Goal: Book appointment/travel/reservation

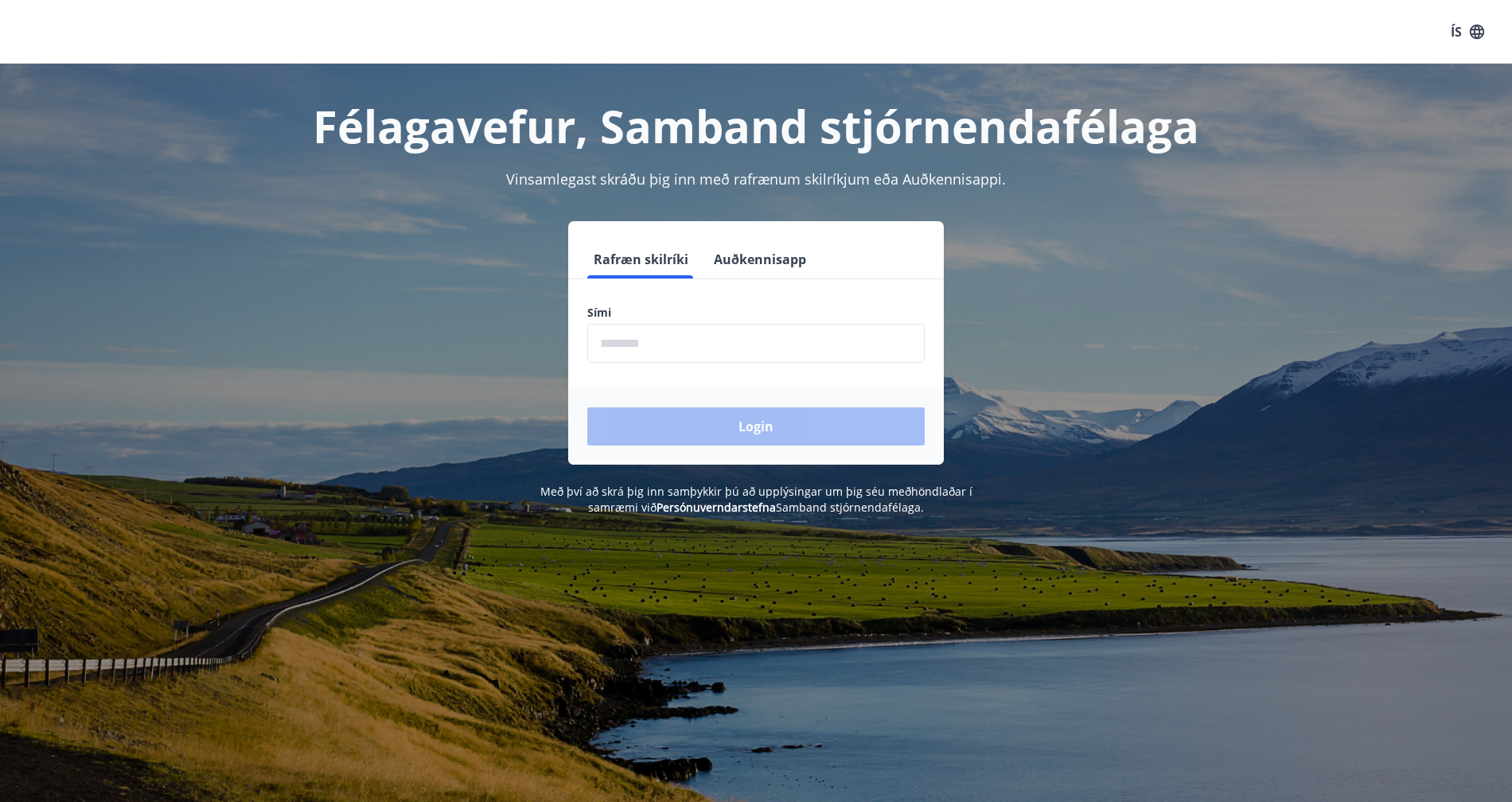
click at [753, 259] on button "Auðkennisapp" at bounding box center [759, 259] width 105 height 38
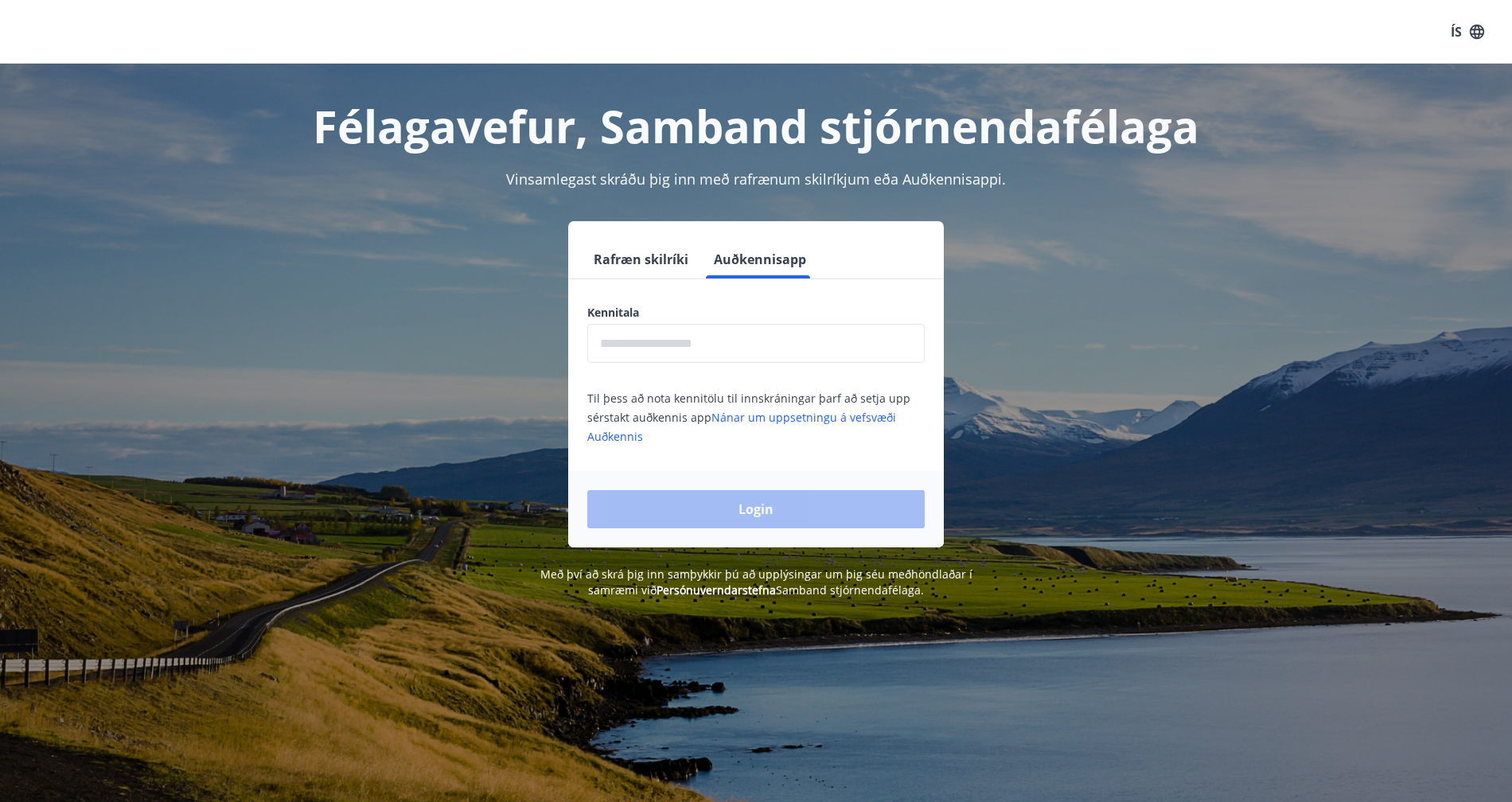
click at [627, 343] on input "text" at bounding box center [756, 343] width 337 height 39
type input "**********"
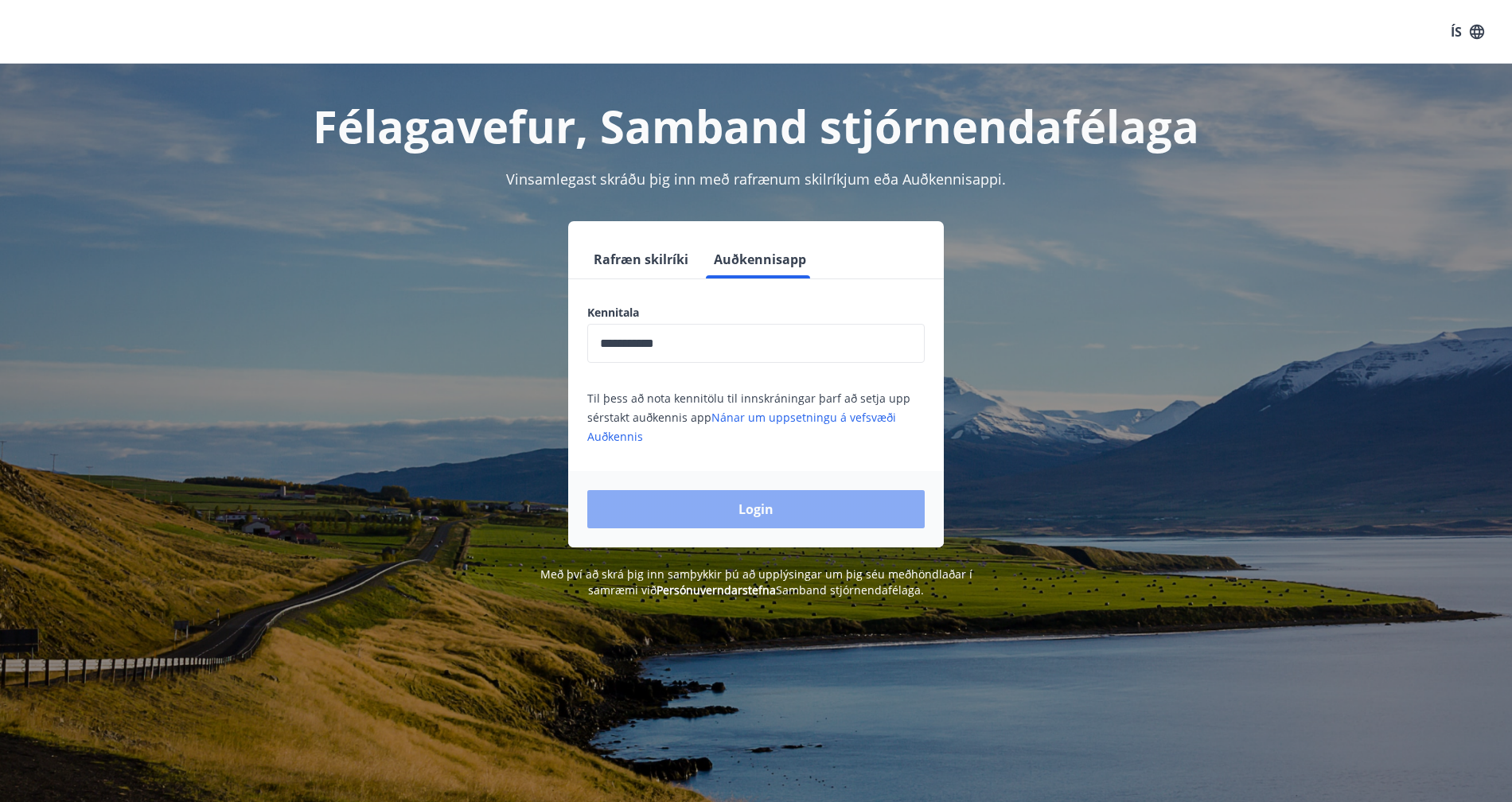
click at [752, 510] on button "Login" at bounding box center [756, 509] width 337 height 38
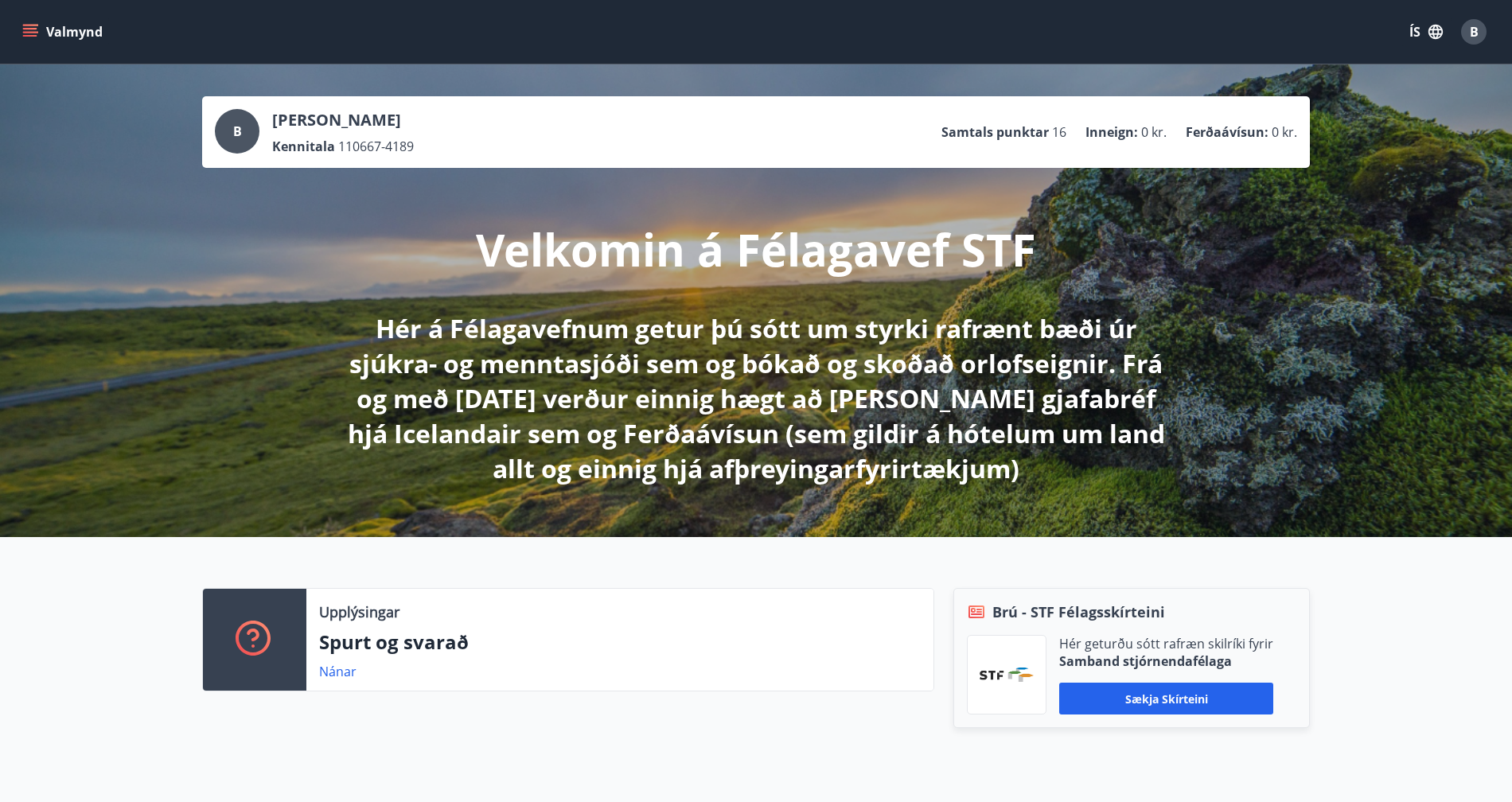
click at [33, 30] on icon "menu" at bounding box center [30, 31] width 16 height 16
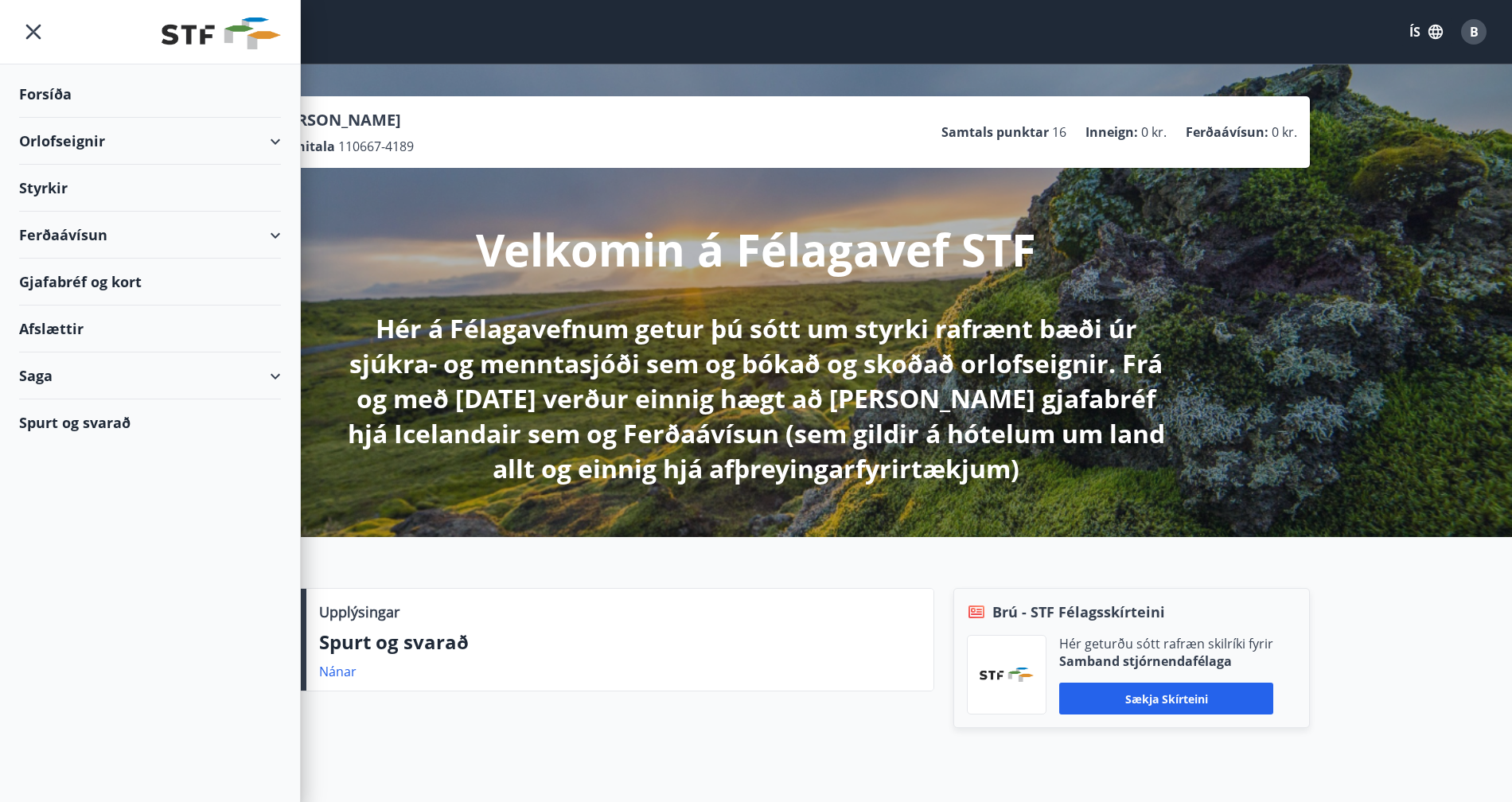
click at [274, 140] on div "Orlofseignir" at bounding box center [150, 141] width 262 height 47
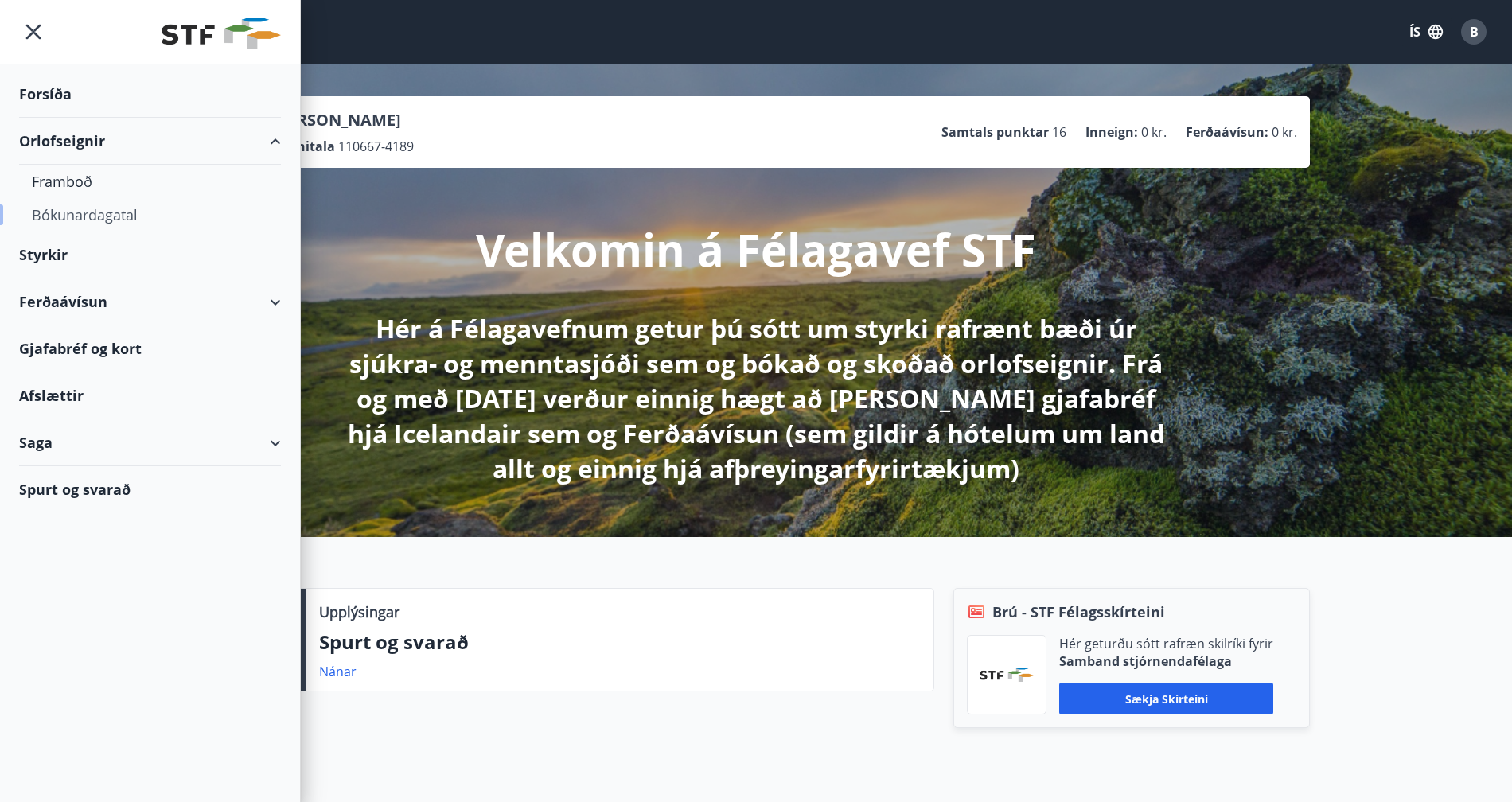
click at [94, 214] on div "Bókunardagatal" at bounding box center [150, 215] width 236 height 33
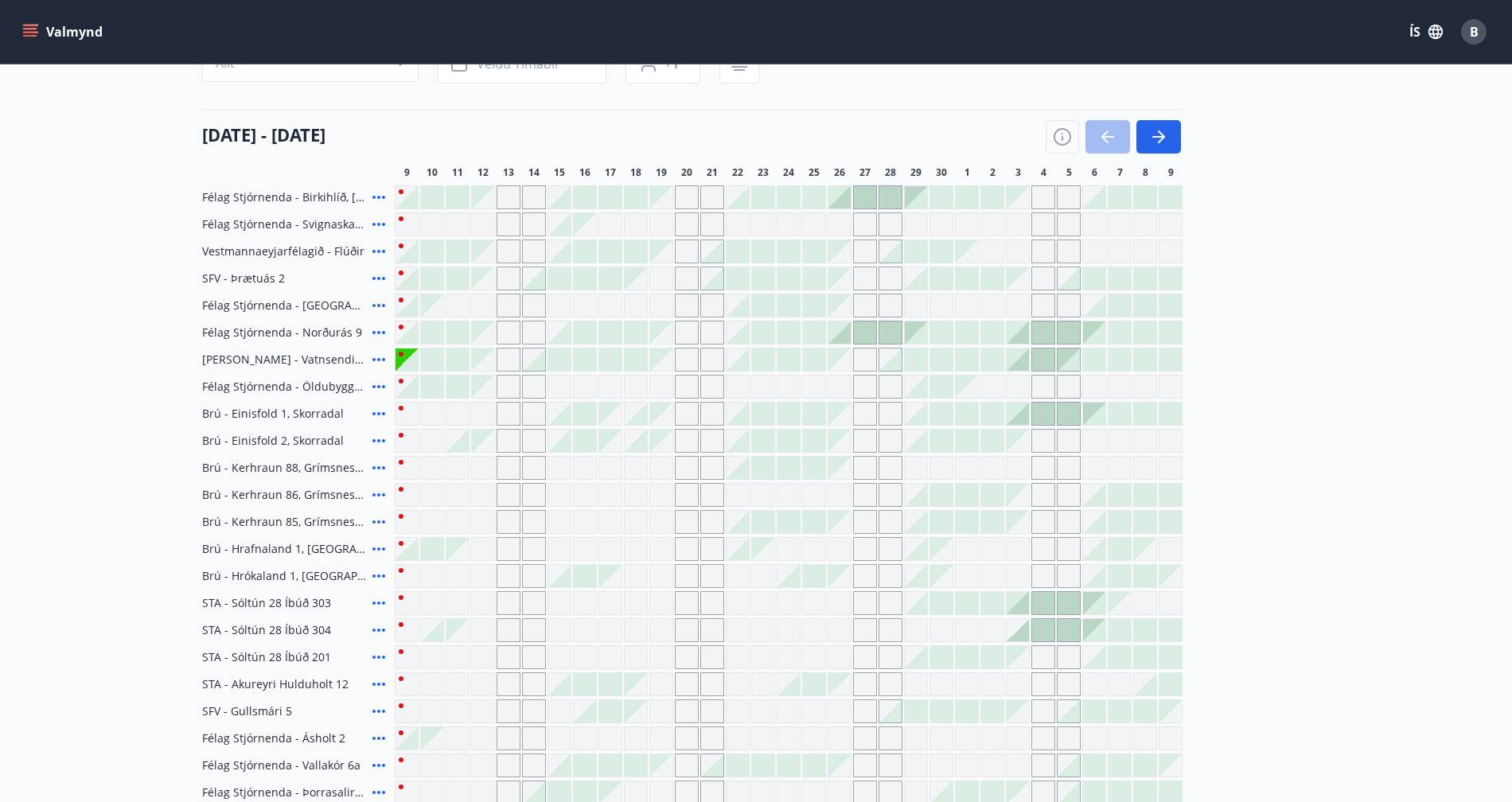
scroll to position [145, 0]
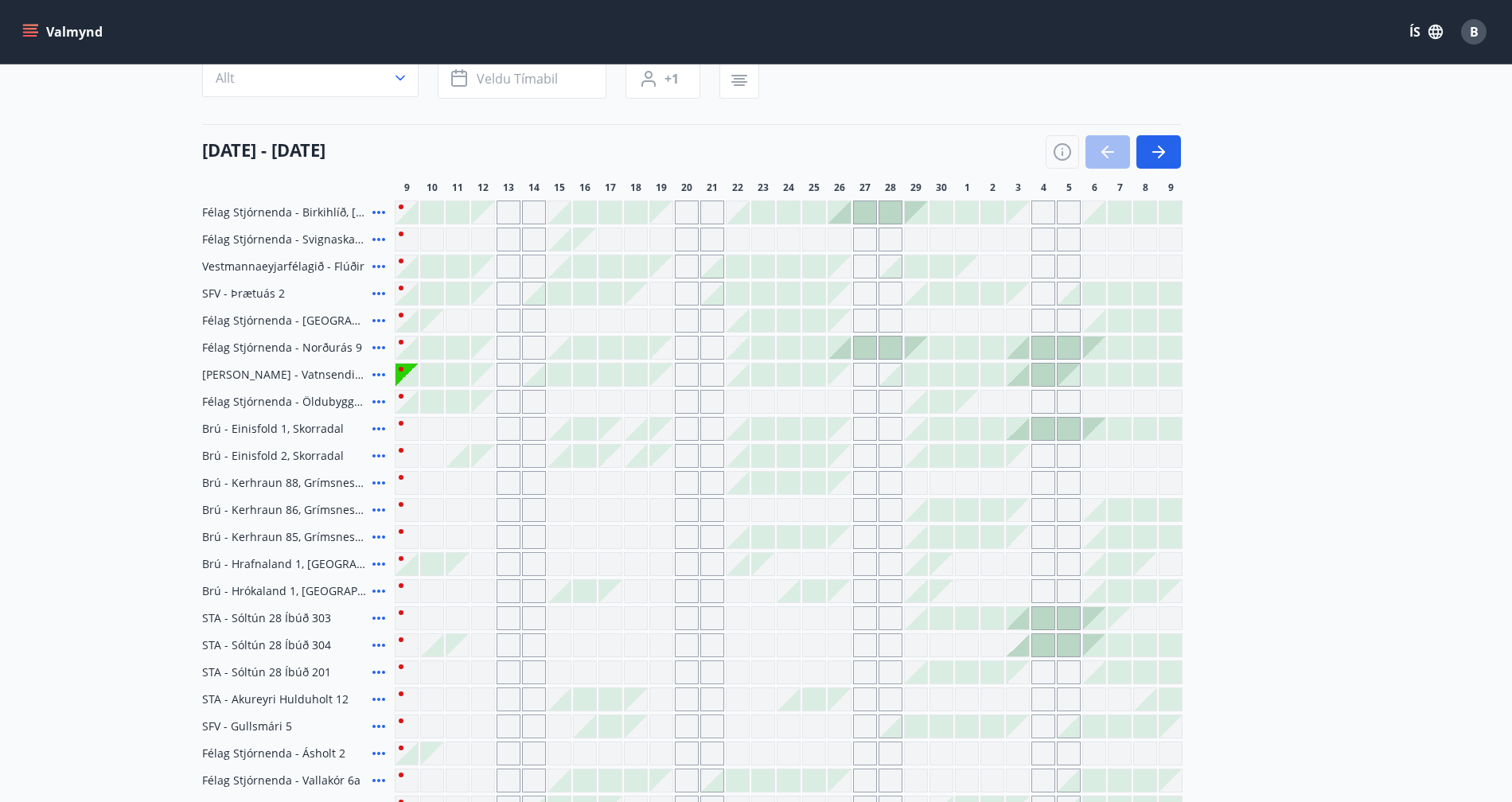
click at [378, 346] on icon at bounding box center [378, 348] width 12 height 3
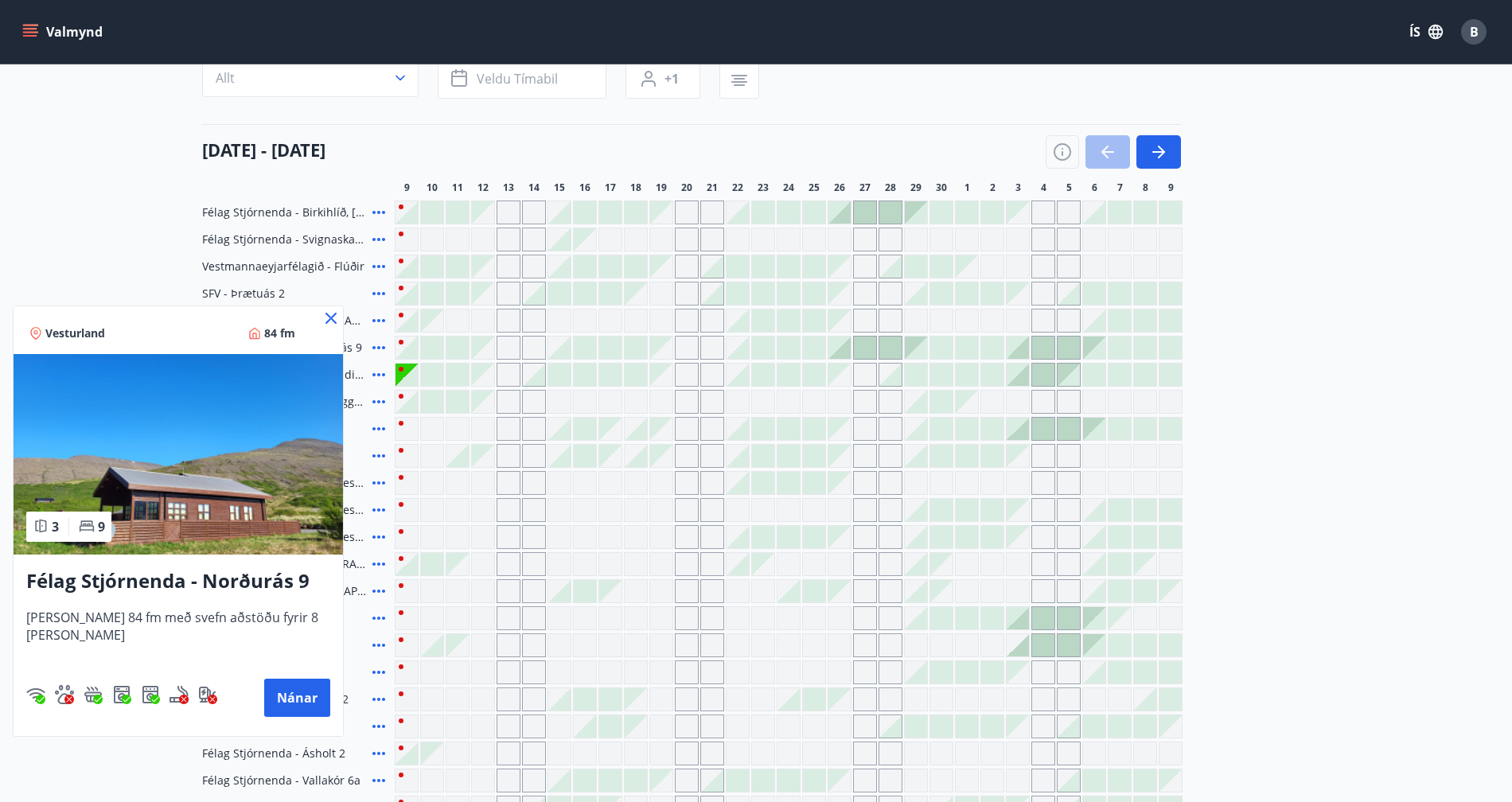
click at [321, 319] on icon at bounding box center [330, 318] width 19 height 19
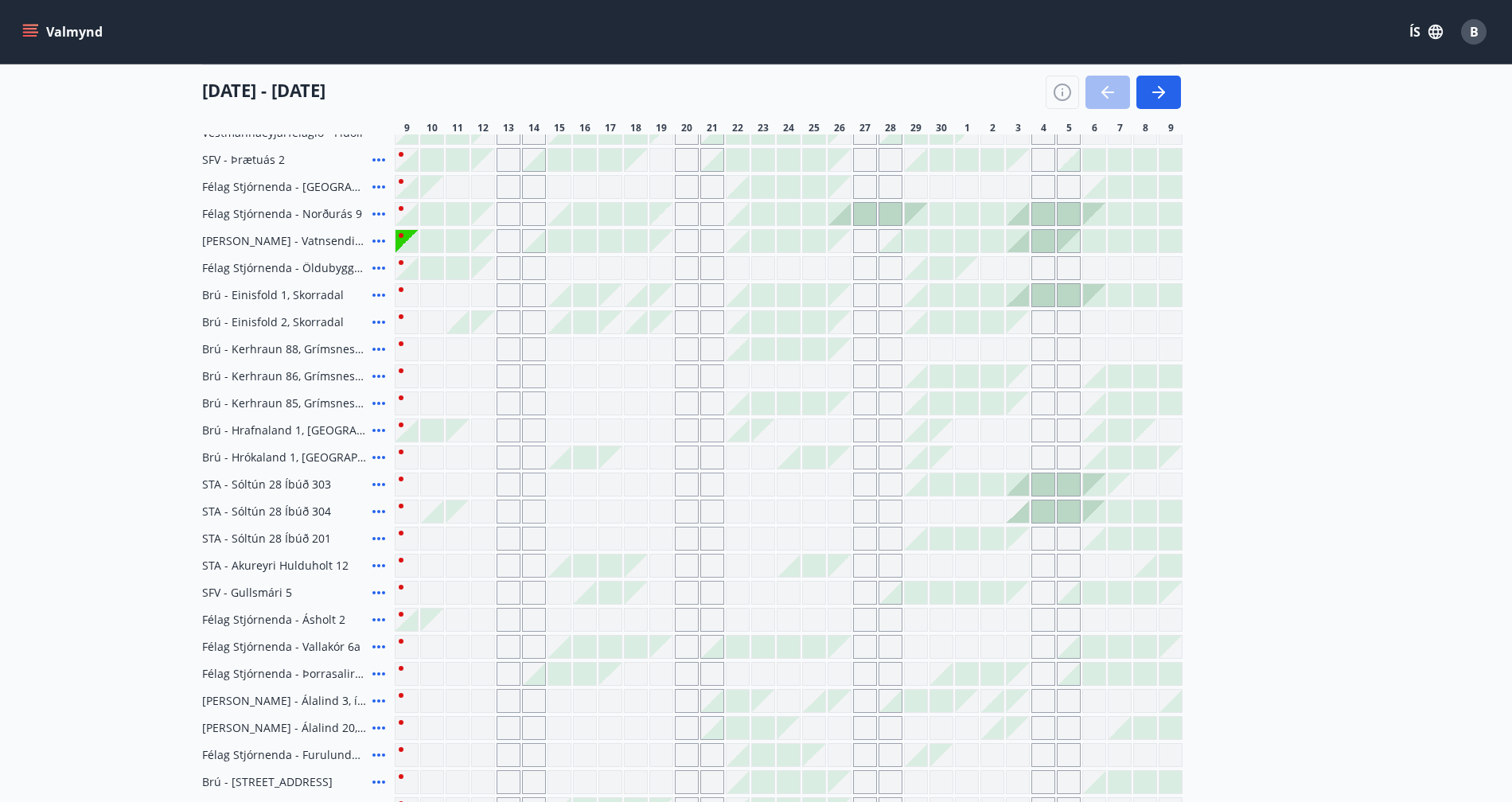
scroll to position [211, 0]
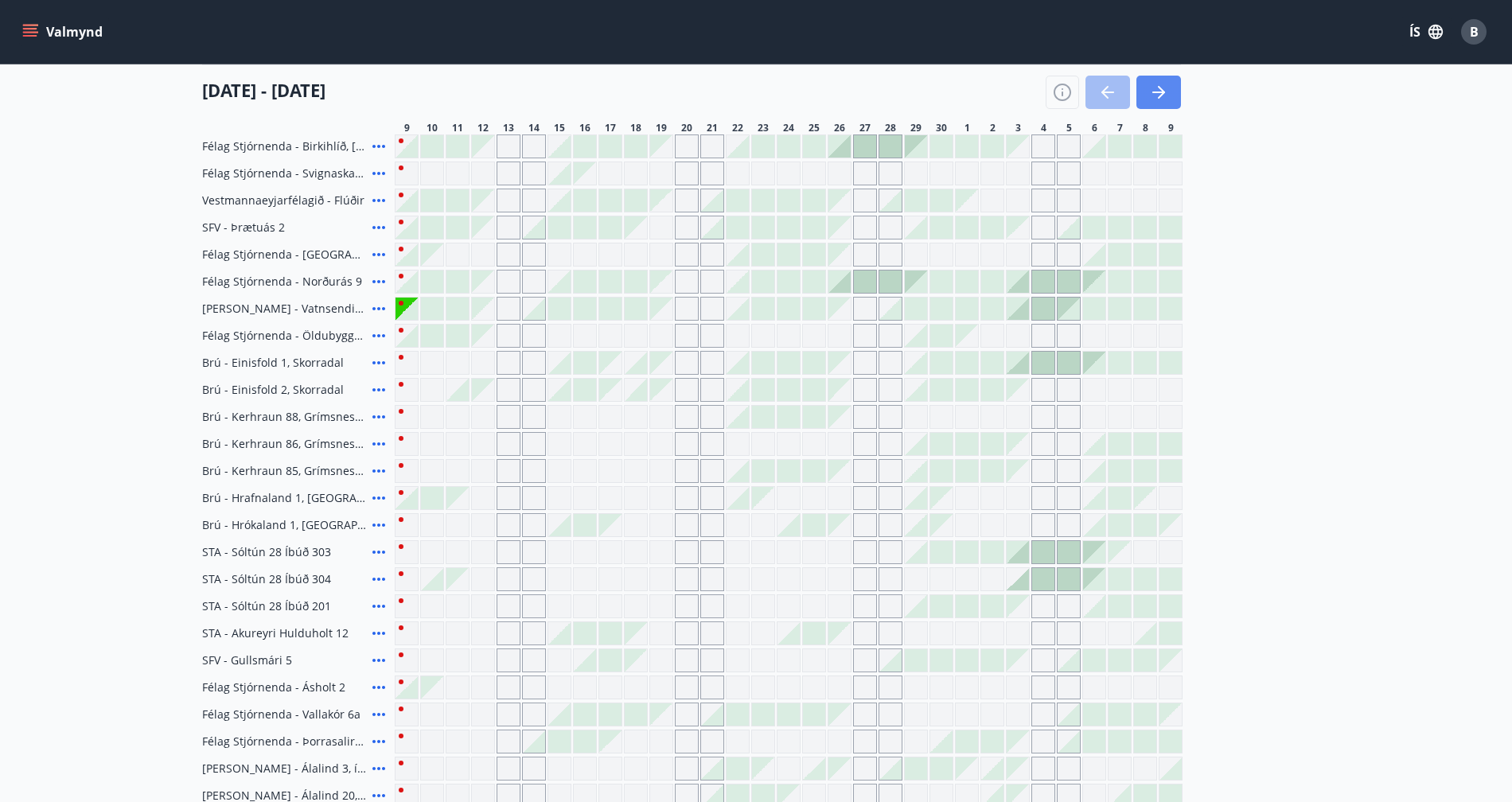
click at [1165, 91] on icon "button" at bounding box center [1158, 92] width 19 height 19
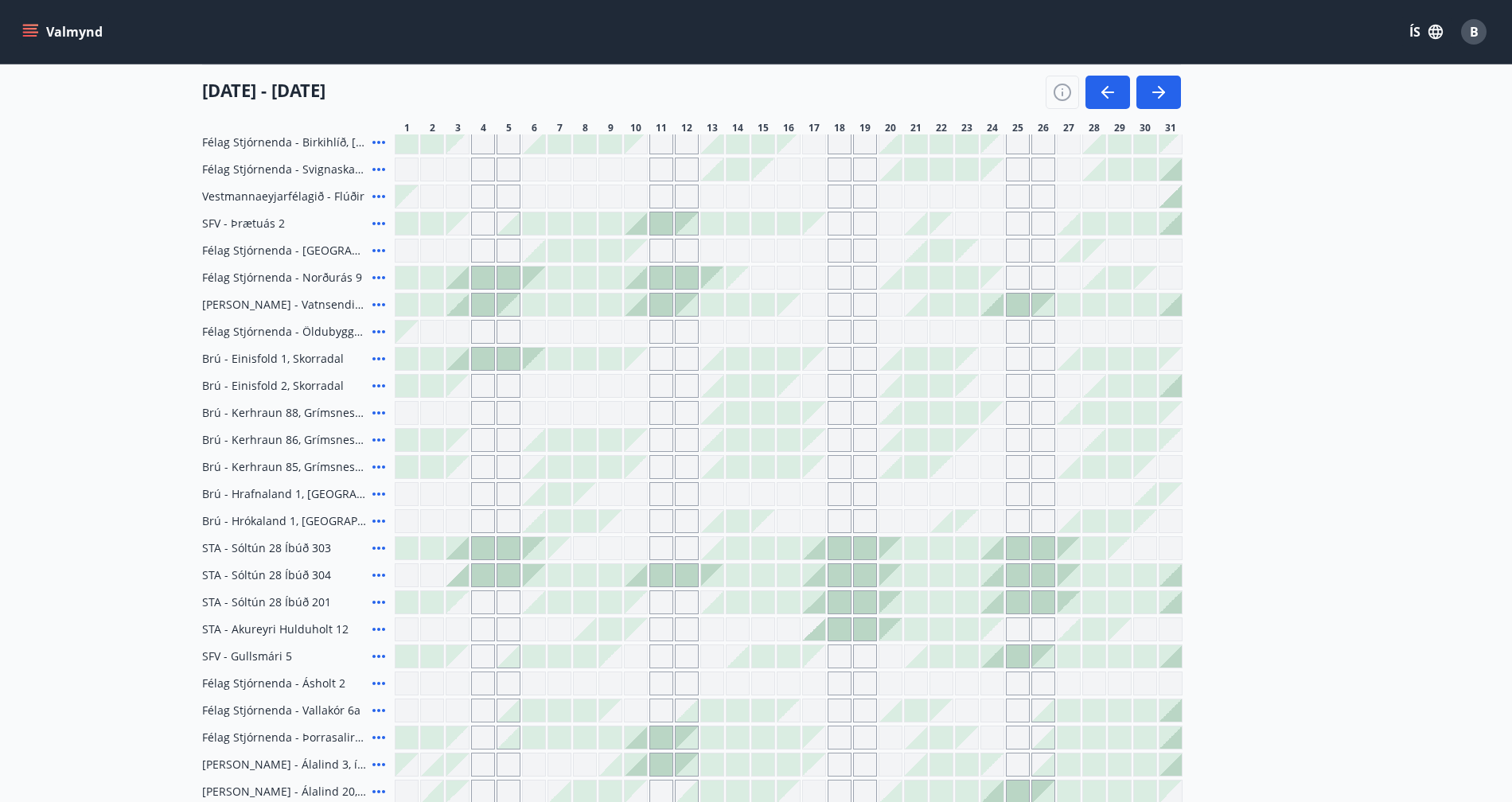
scroll to position [221, 0]
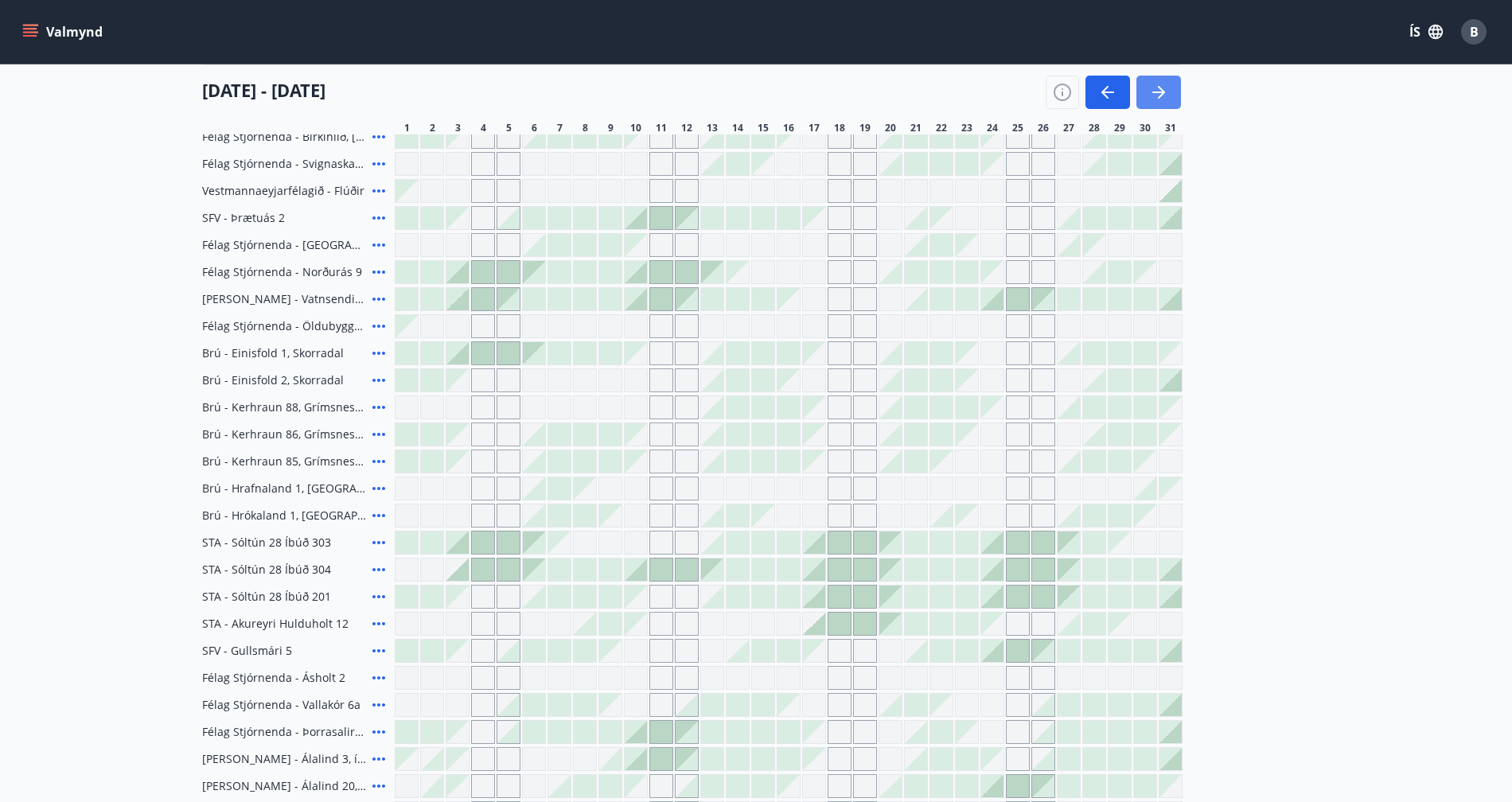
click at [1160, 96] on icon "button" at bounding box center [1161, 92] width 7 height 12
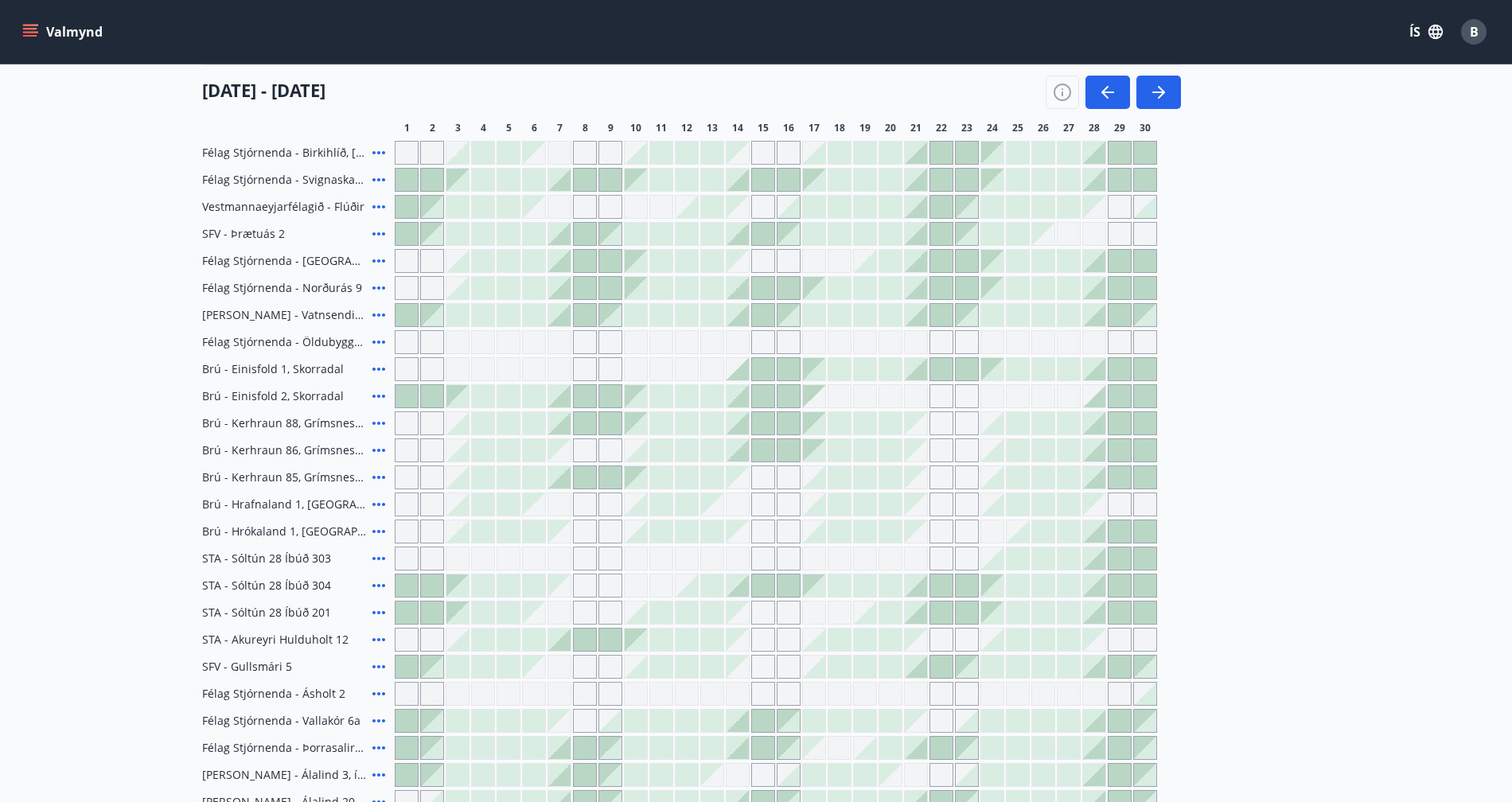
scroll to position [206, 0]
click at [378, 394] on icon at bounding box center [378, 396] width 12 height 3
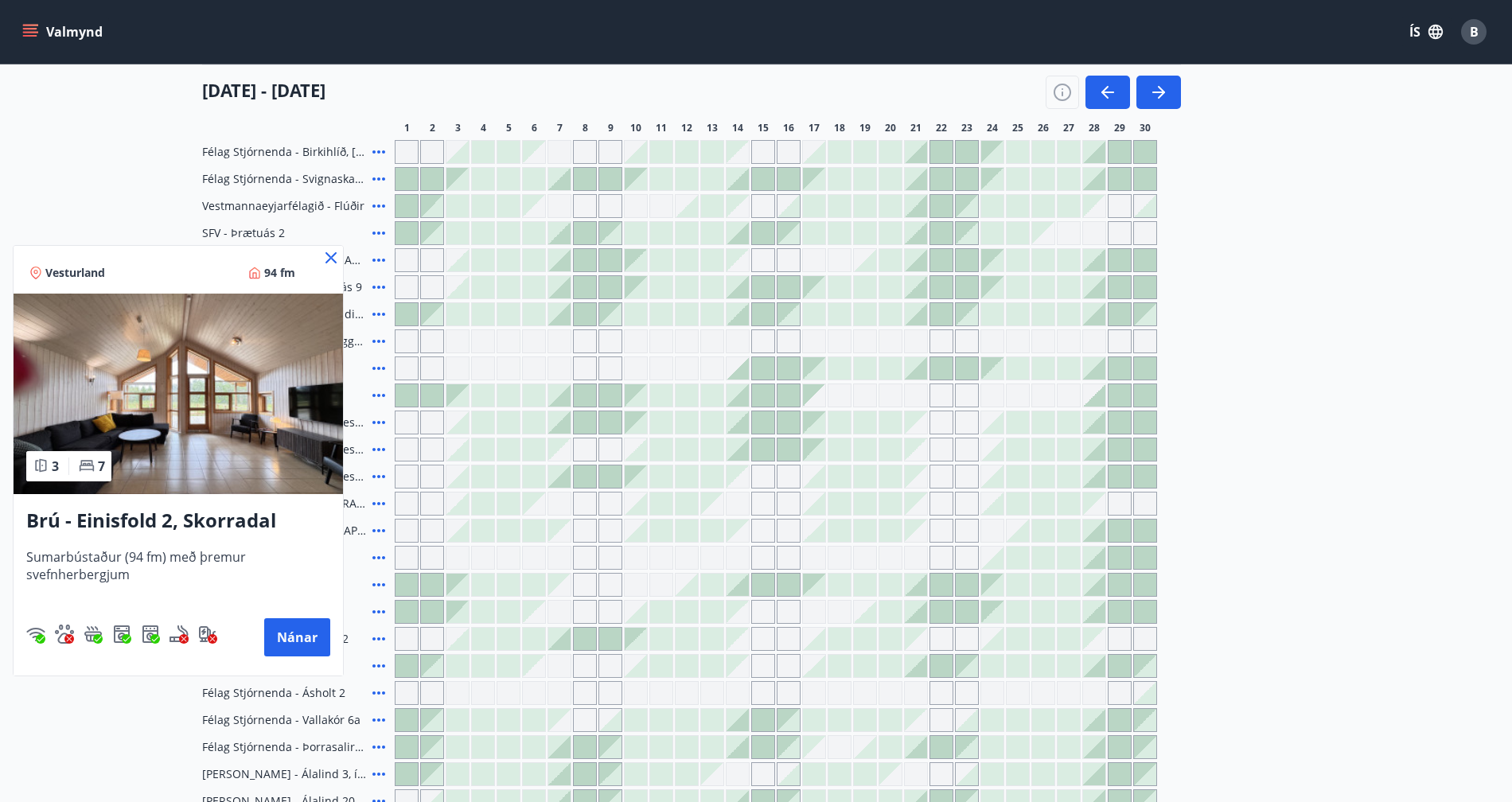
click at [208, 407] on img at bounding box center [178, 393] width 330 height 201
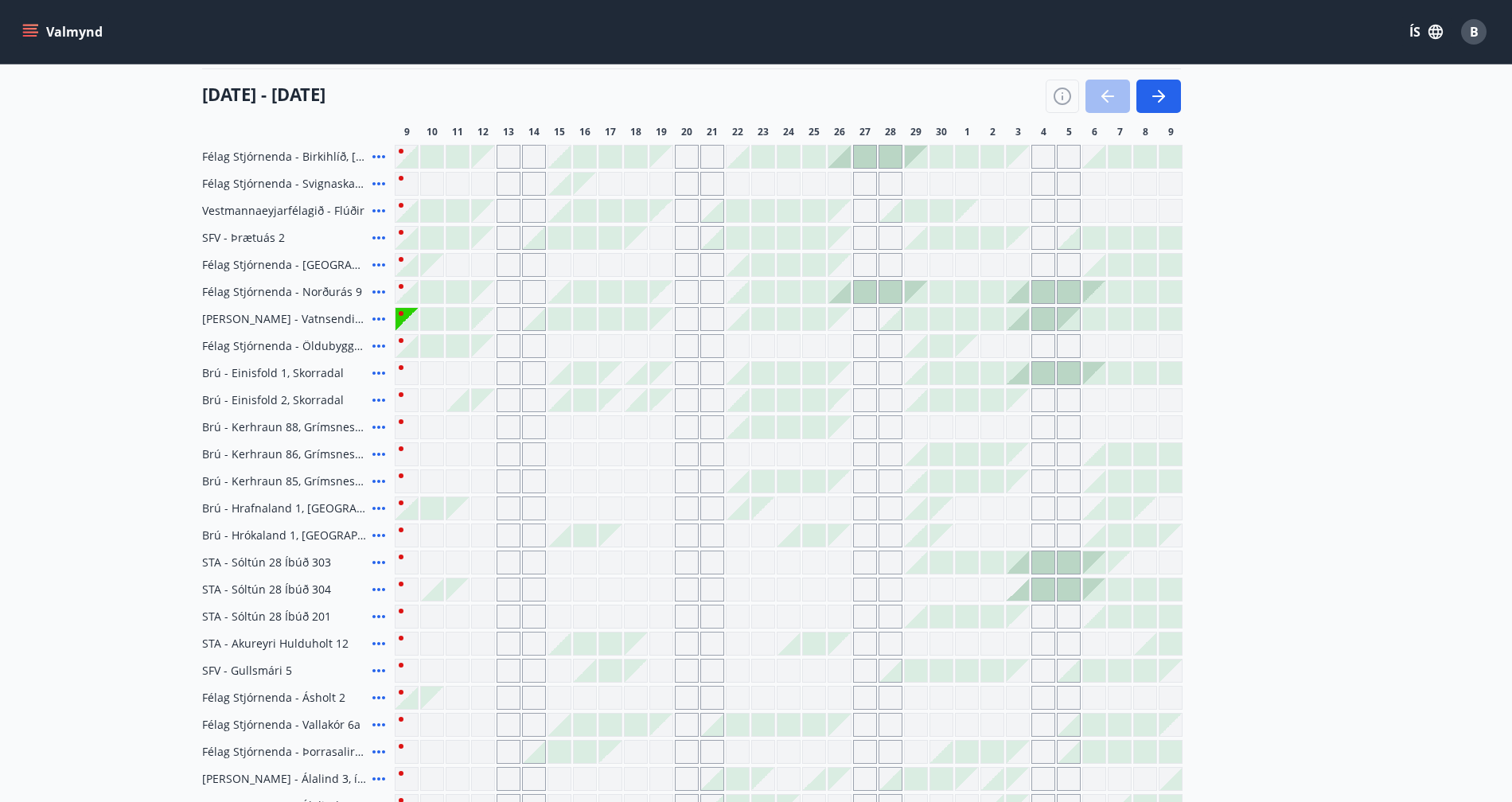
scroll to position [190, 0]
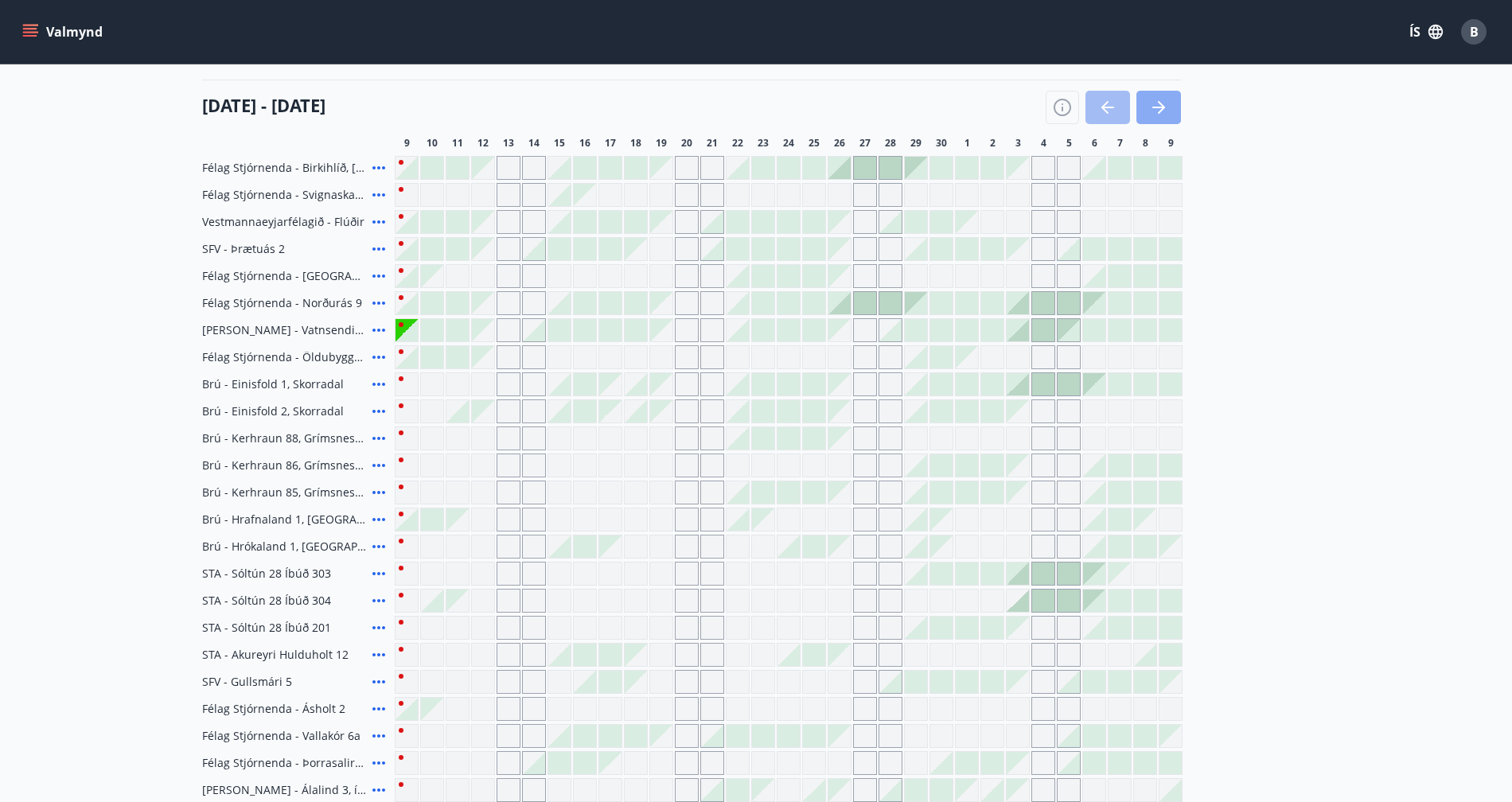
click at [1160, 101] on icon "button" at bounding box center [1158, 107] width 19 height 19
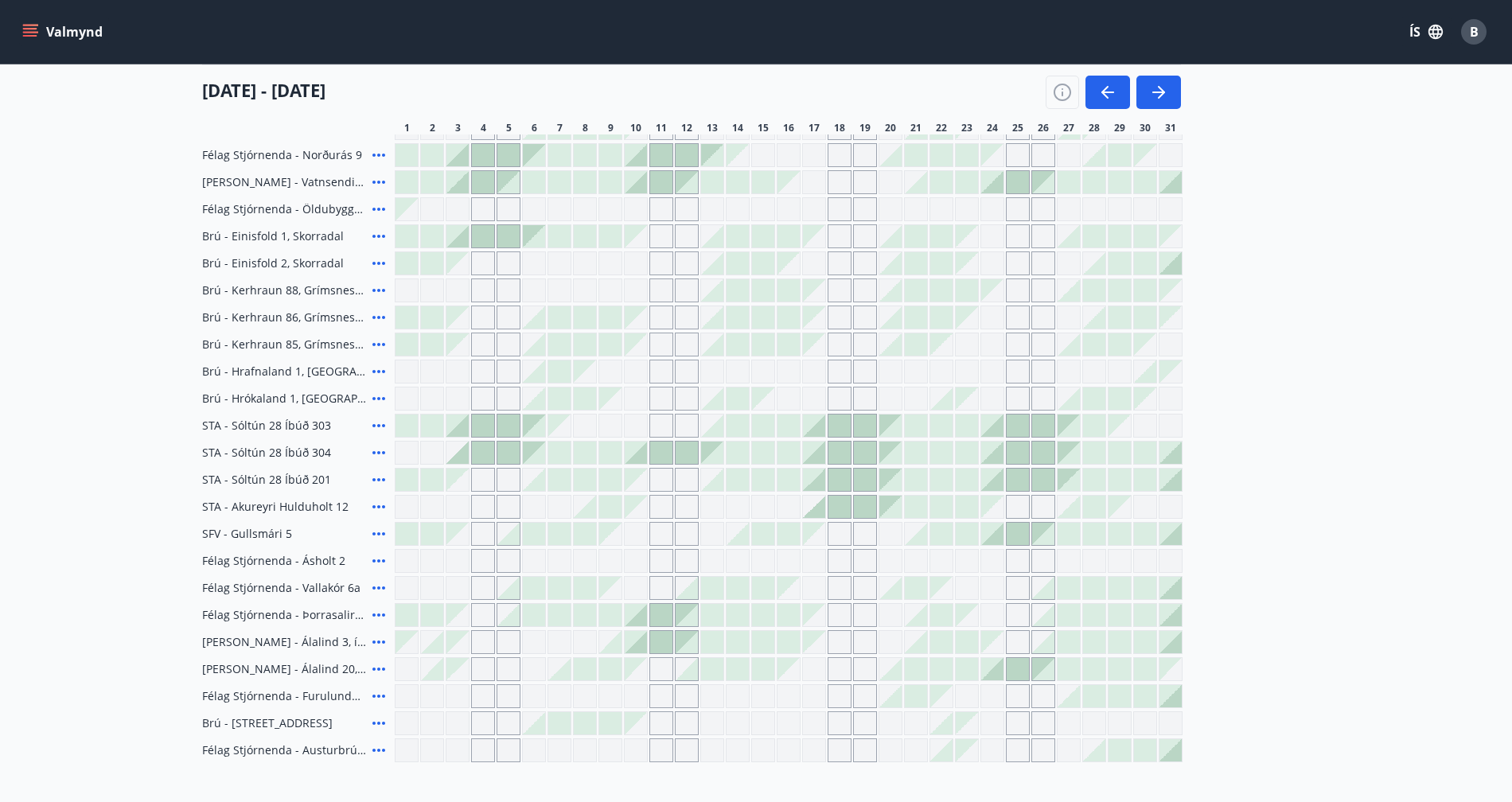
scroll to position [325, 0]
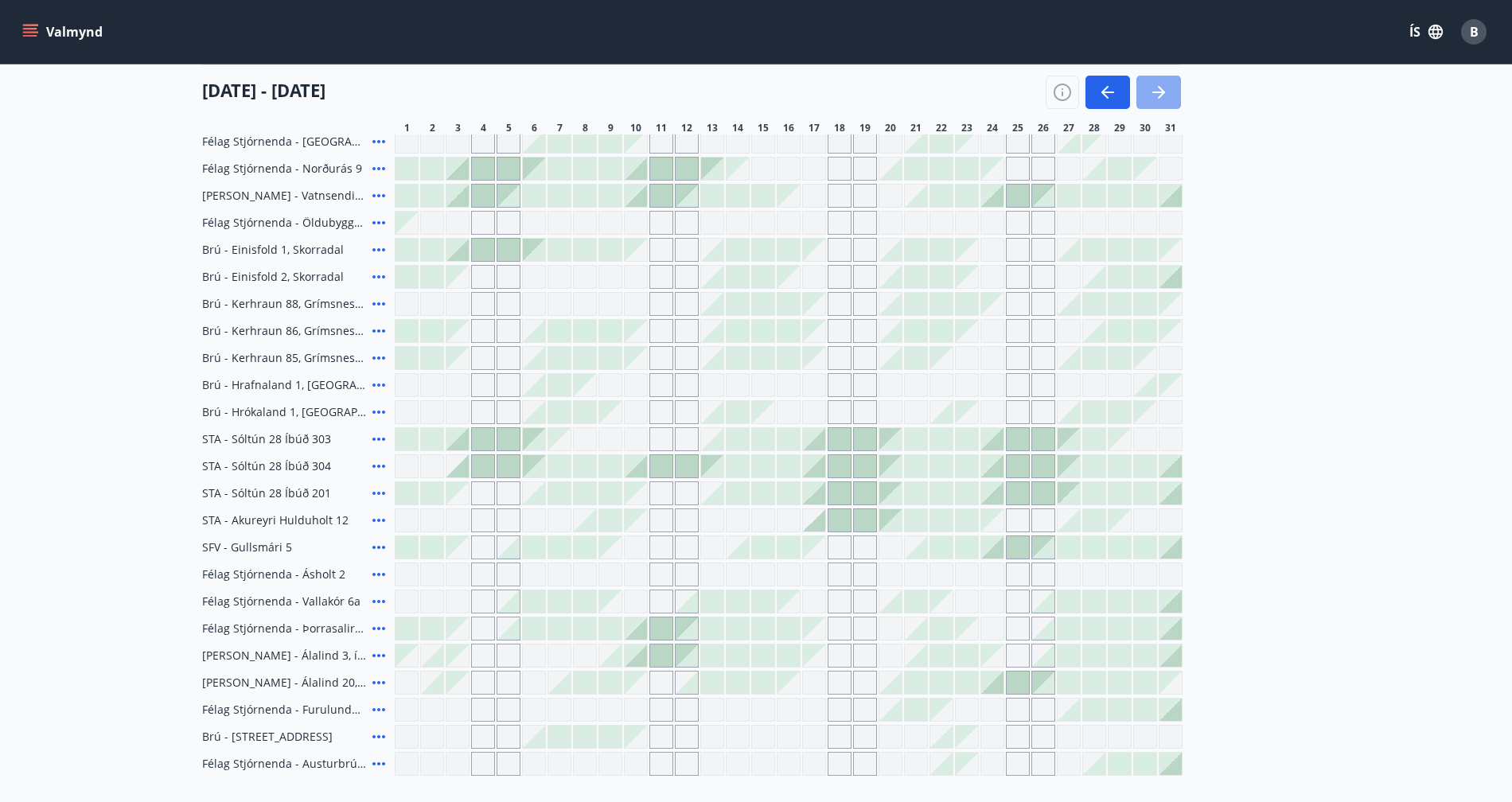
click at [1160, 99] on icon "button" at bounding box center [1158, 92] width 19 height 19
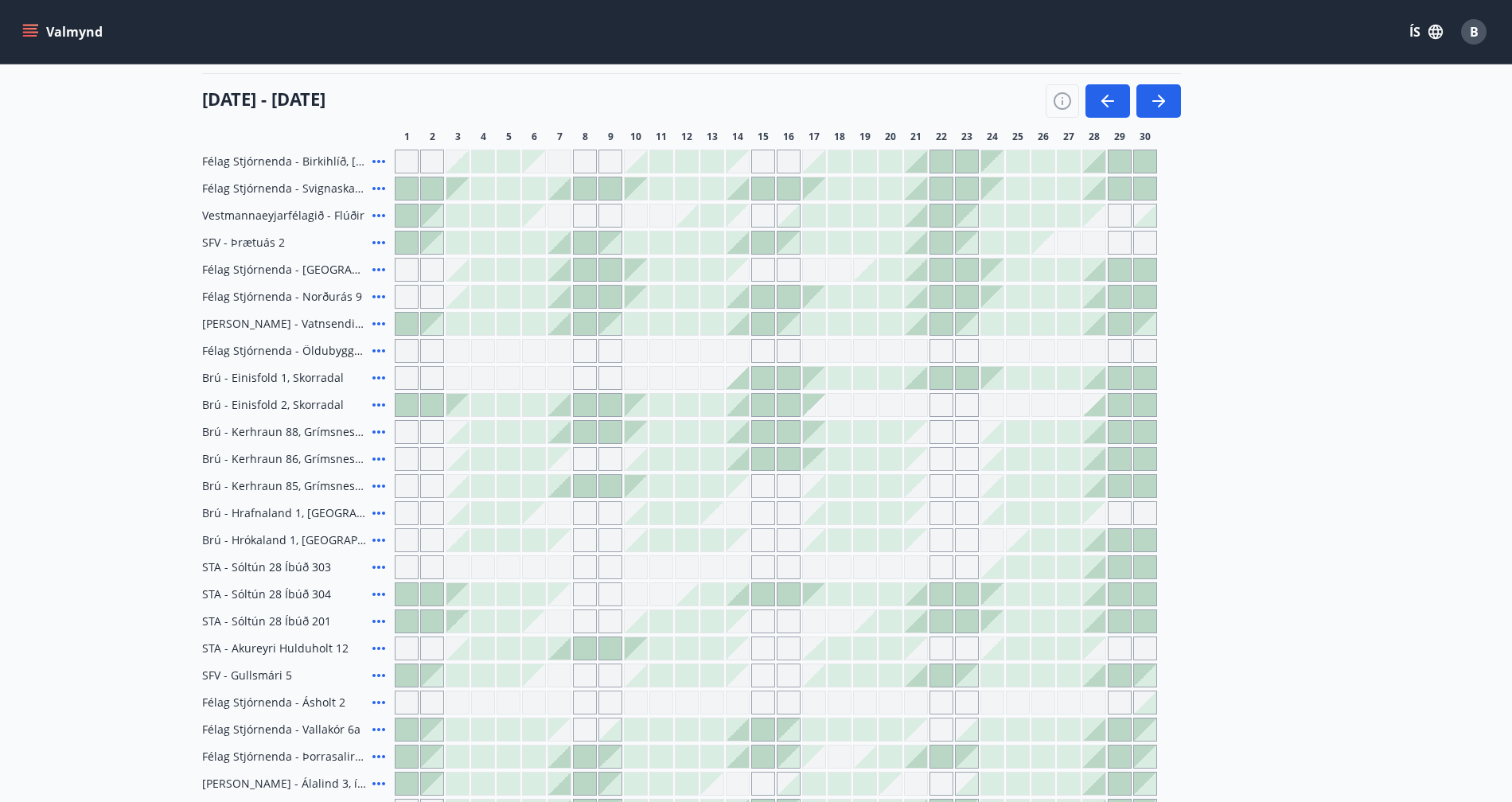
scroll to position [207, 0]
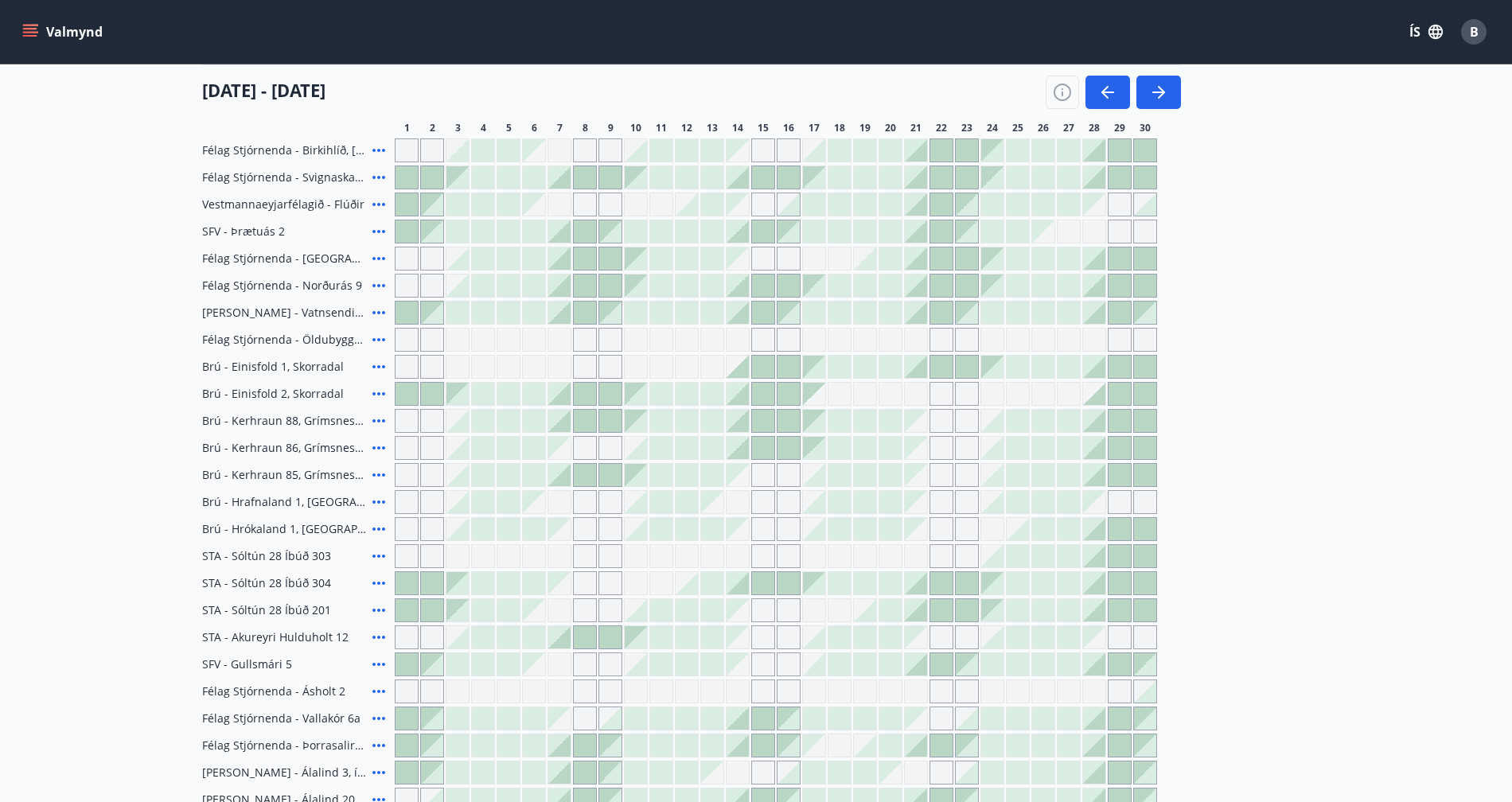
click at [382, 529] on icon at bounding box center [378, 529] width 12 height 3
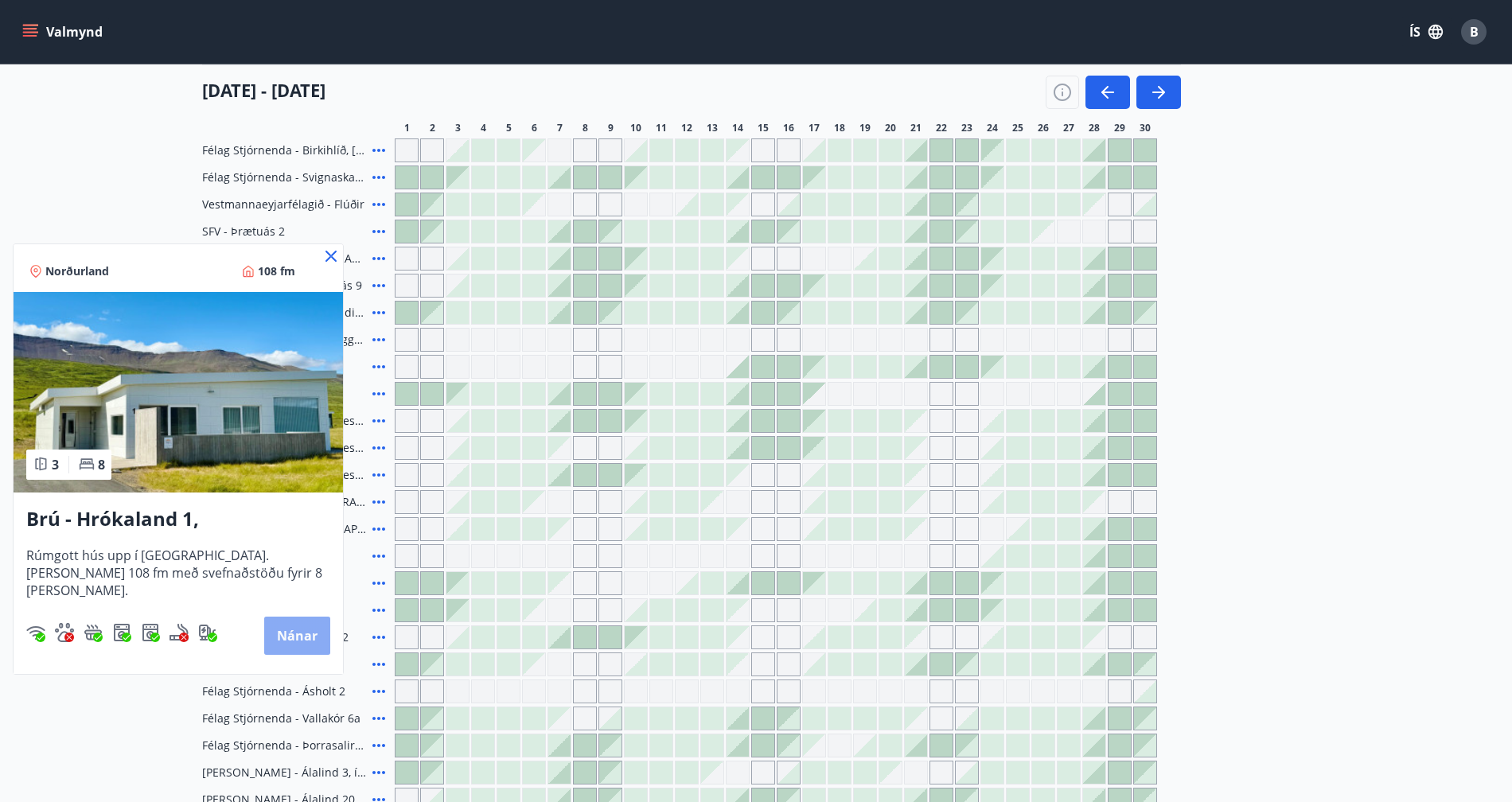
click at [292, 634] on button "Nánar" at bounding box center [297, 635] width 66 height 38
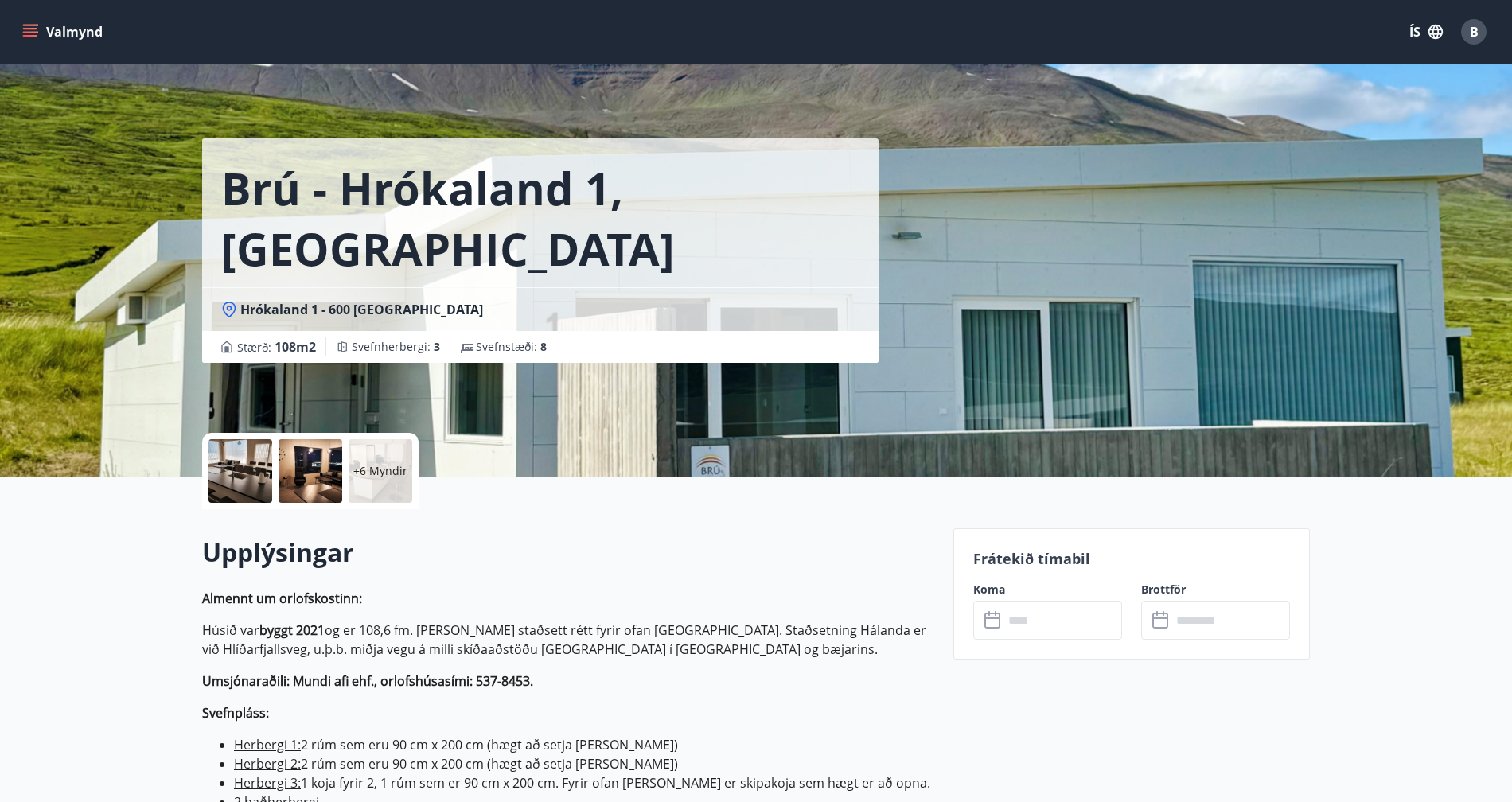
click at [376, 471] on p "+6 Myndir" at bounding box center [380, 470] width 54 height 16
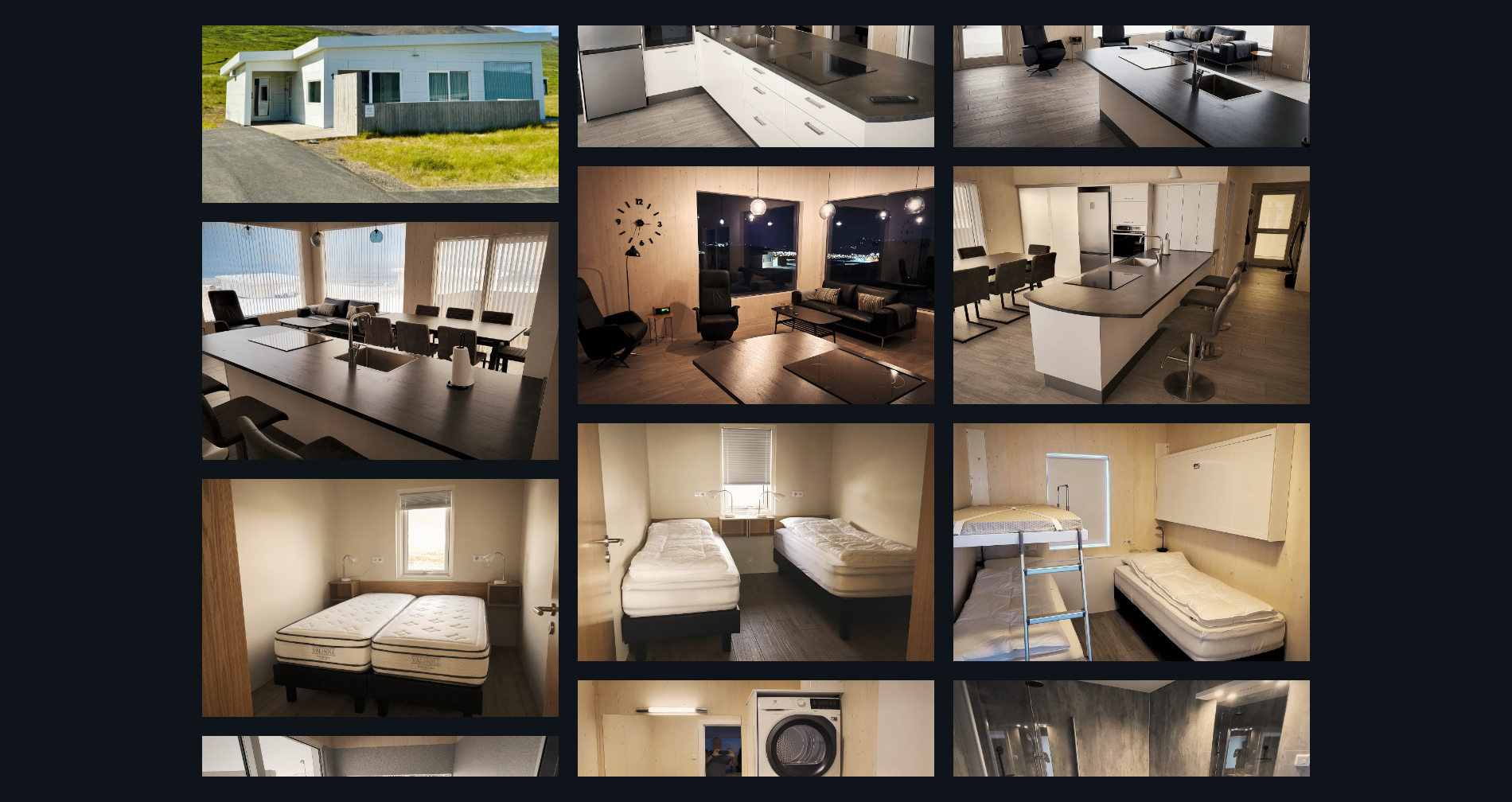
scroll to position [381, 0]
